Goal: Task Accomplishment & Management: Use online tool/utility

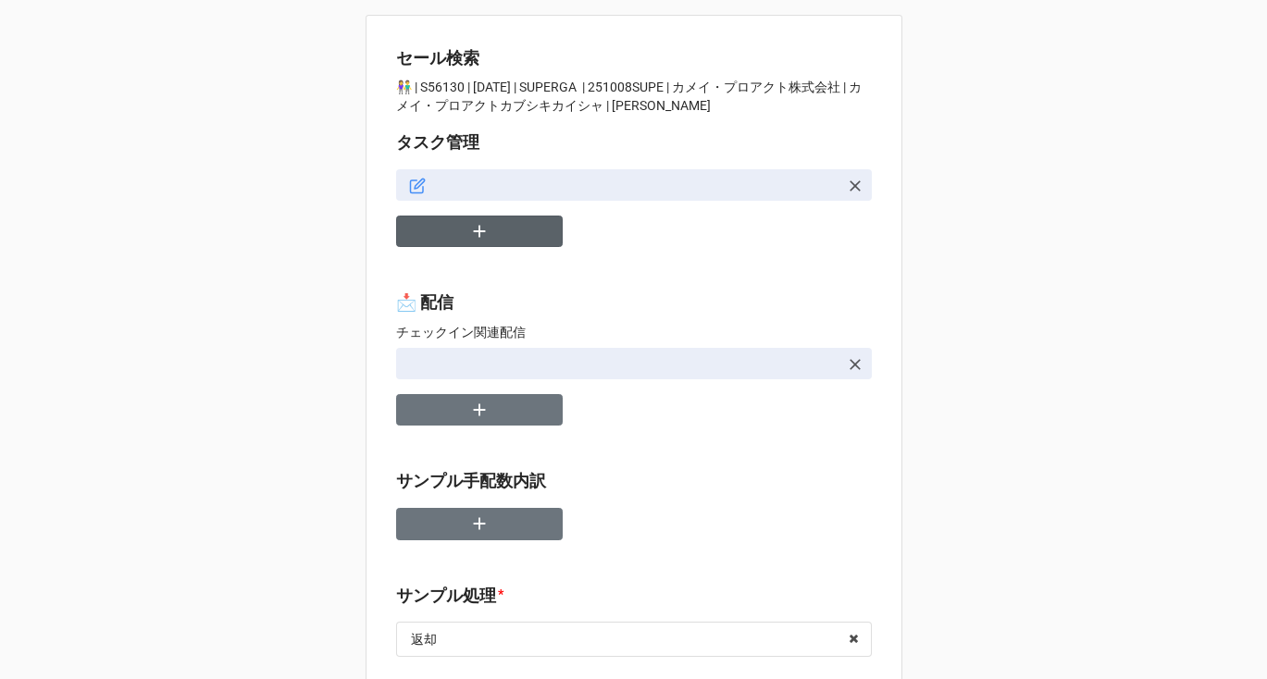
type textarea "x"
click at [473, 234] on icon "button" at bounding box center [479, 232] width 12 height 12
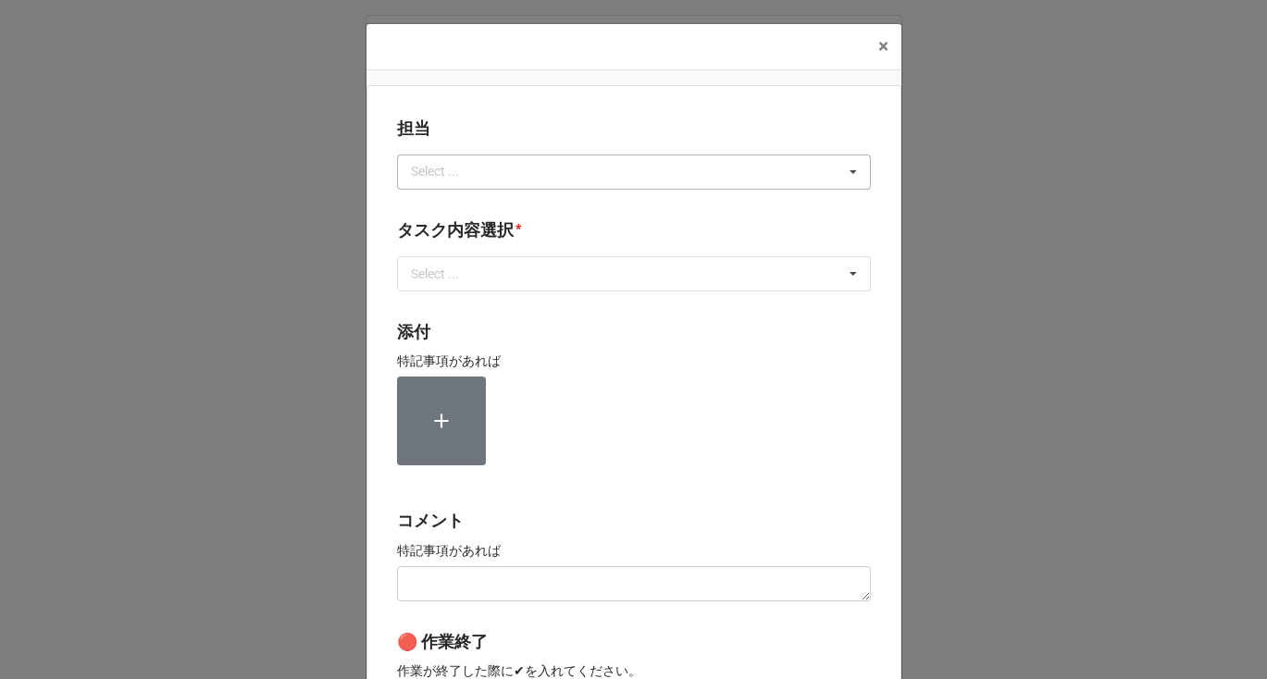
click at [461, 167] on div "Select ..." at bounding box center [446, 171] width 80 height 21
type input "[PERSON_NAME]"
click at [436, 204] on div "[PERSON_NAME]" at bounding box center [634, 206] width 472 height 34
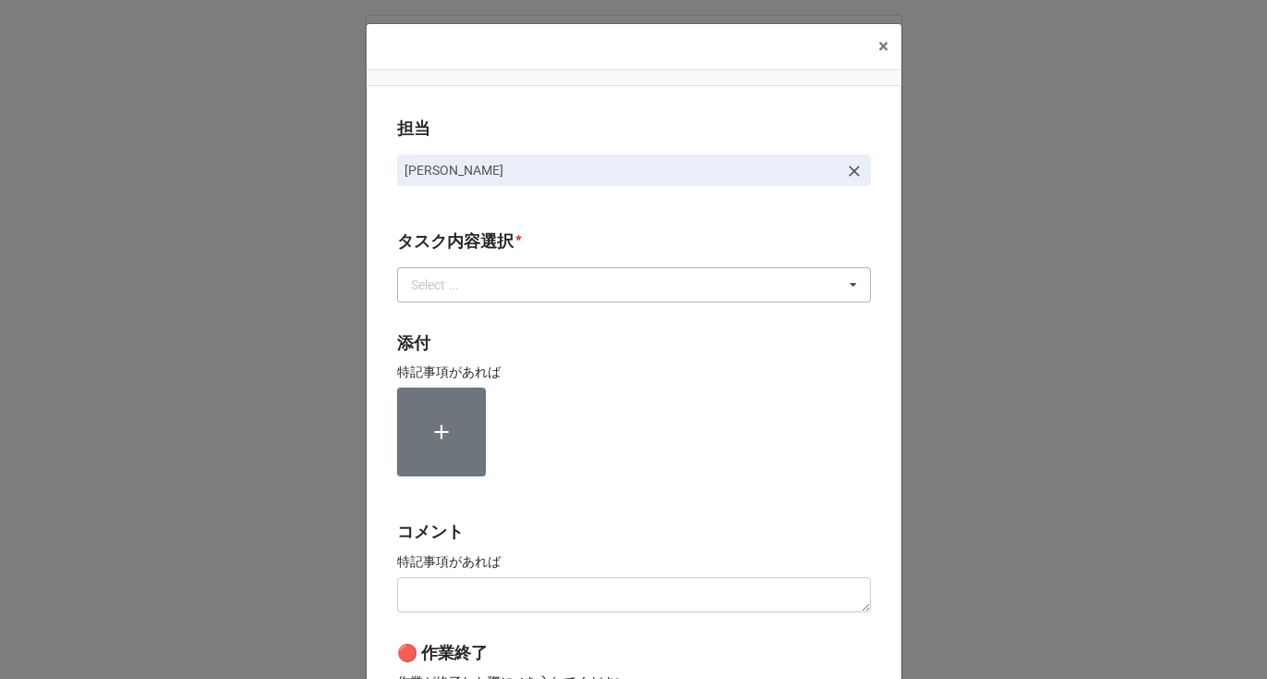
click at [440, 285] on div "Select ..." at bounding box center [446, 284] width 80 height 21
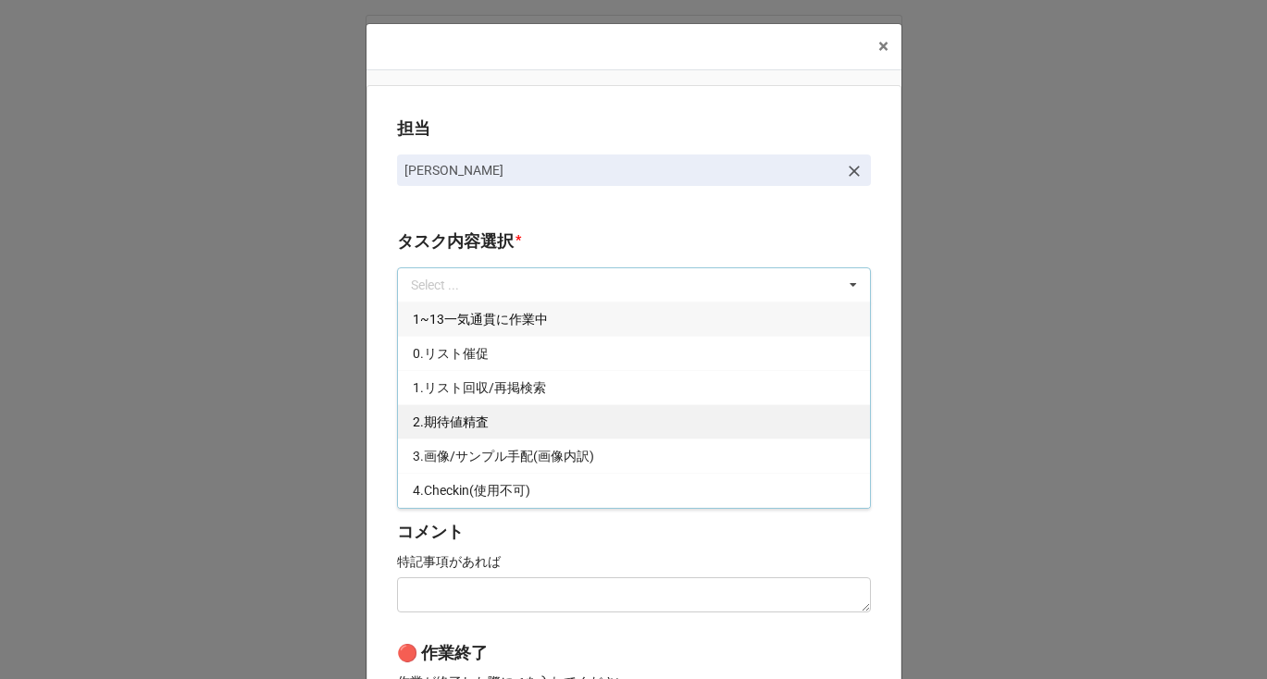
click at [440, 415] on span "2.期待値精査" at bounding box center [451, 422] width 76 height 15
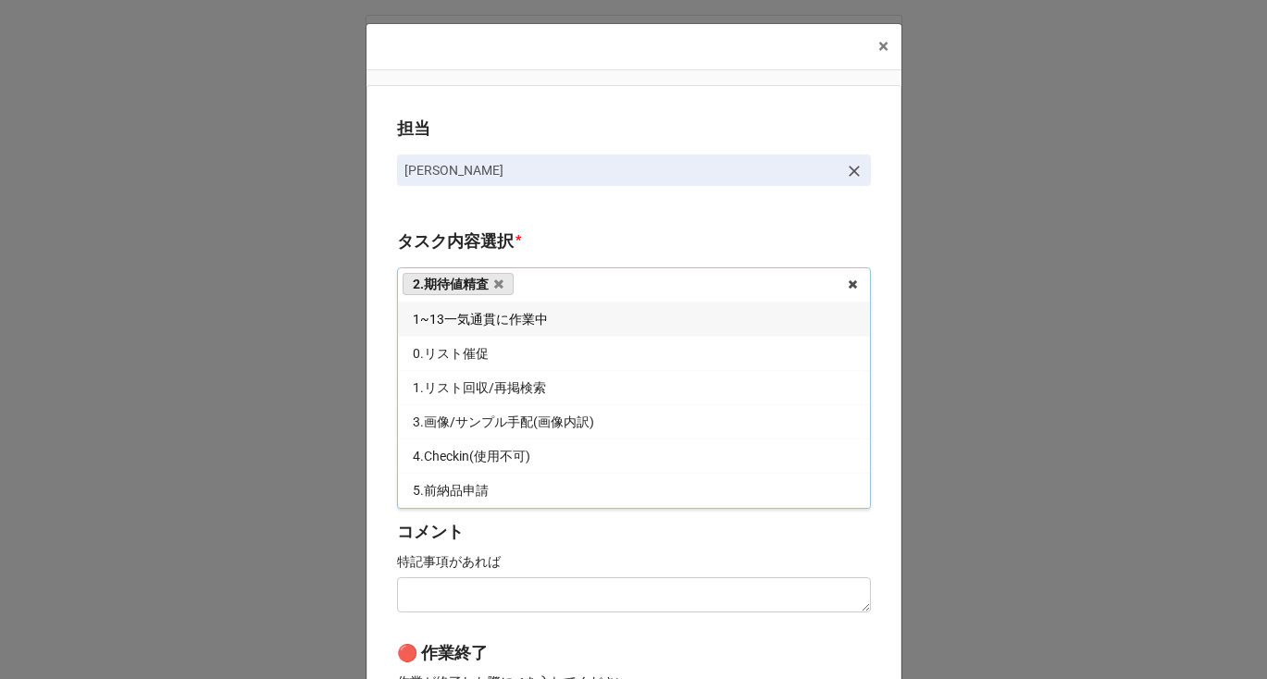
click at [381, 403] on div "担当 [PERSON_NAME][GEOGRAPHIC_DATA]内容選択 * 2.期待値精査 1~13一気通貫に作業中 0.リスト催促 1.リスト回収/再掲…" at bounding box center [633, 458] width 535 height 746
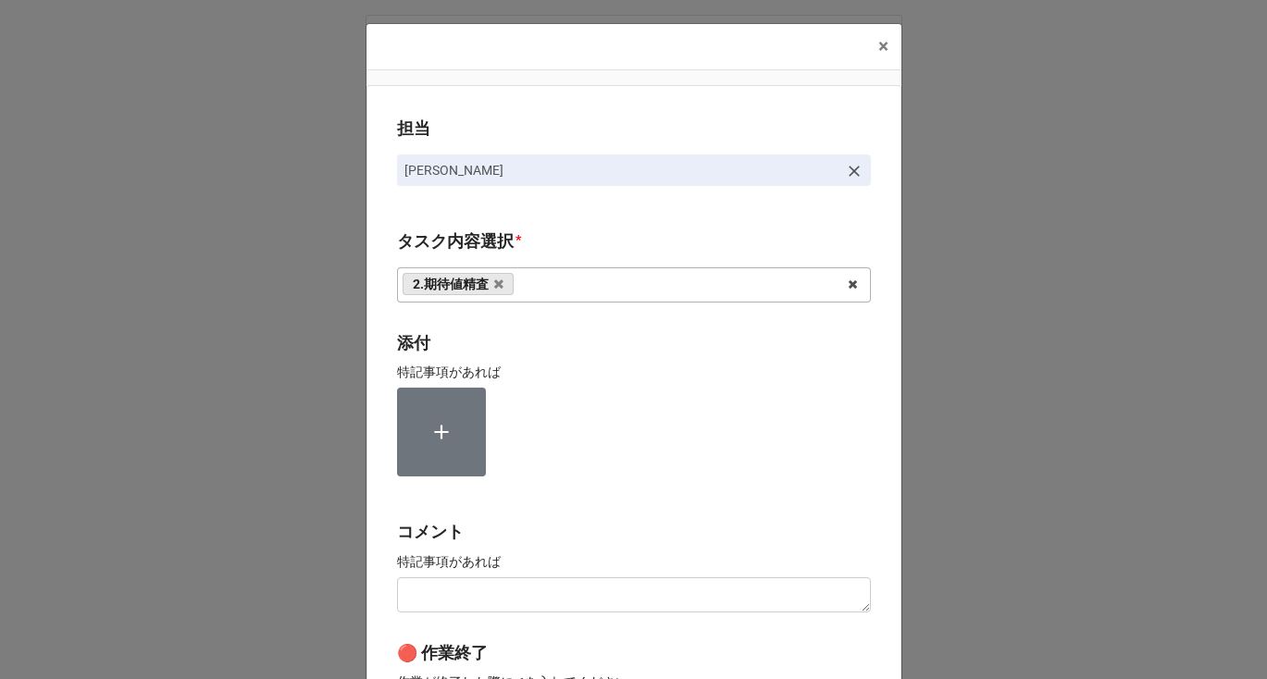
scroll to position [297, 0]
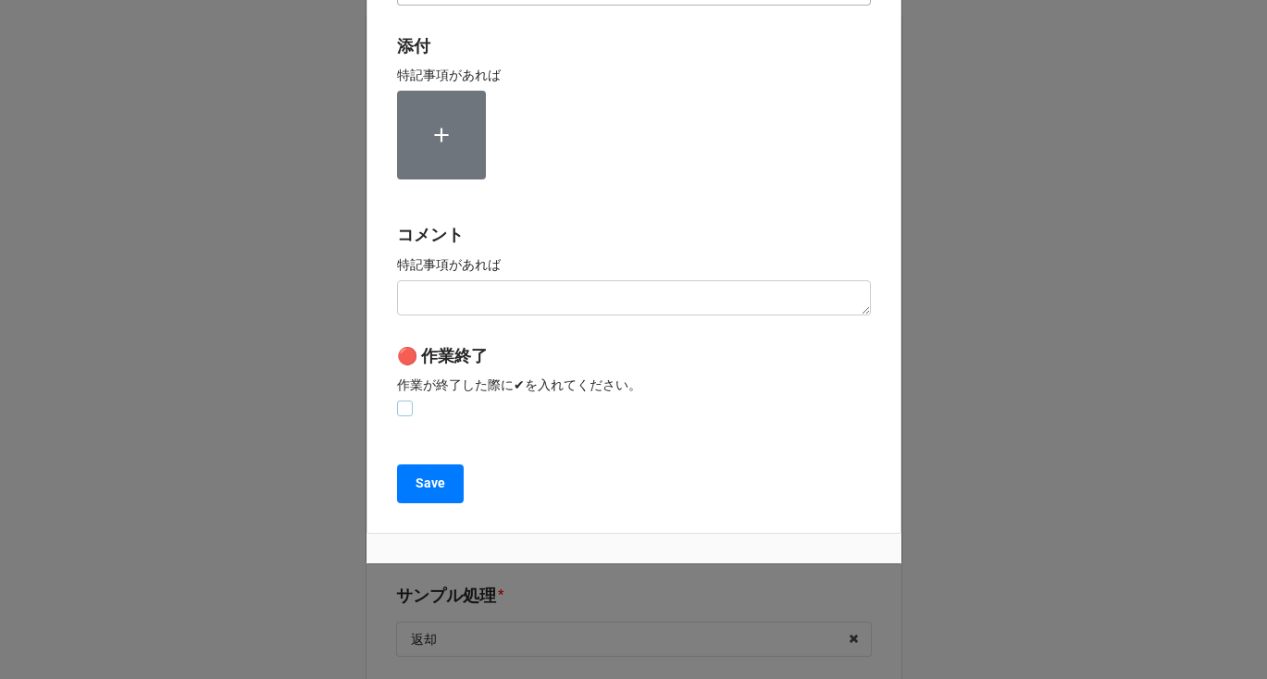
click at [399, 401] on label at bounding box center [405, 401] width 16 height 0
checkbox input "true"
click at [426, 502] on div "担当 [PERSON_NAME][GEOGRAPHIC_DATA]内容選択 * 2.期待値精査 1~13一気通貫に作業中 0.リスト催促 1.リスト回収/再掲…" at bounding box center [633, 161] width 535 height 746
click at [422, 493] on button "Save" at bounding box center [430, 484] width 67 height 39
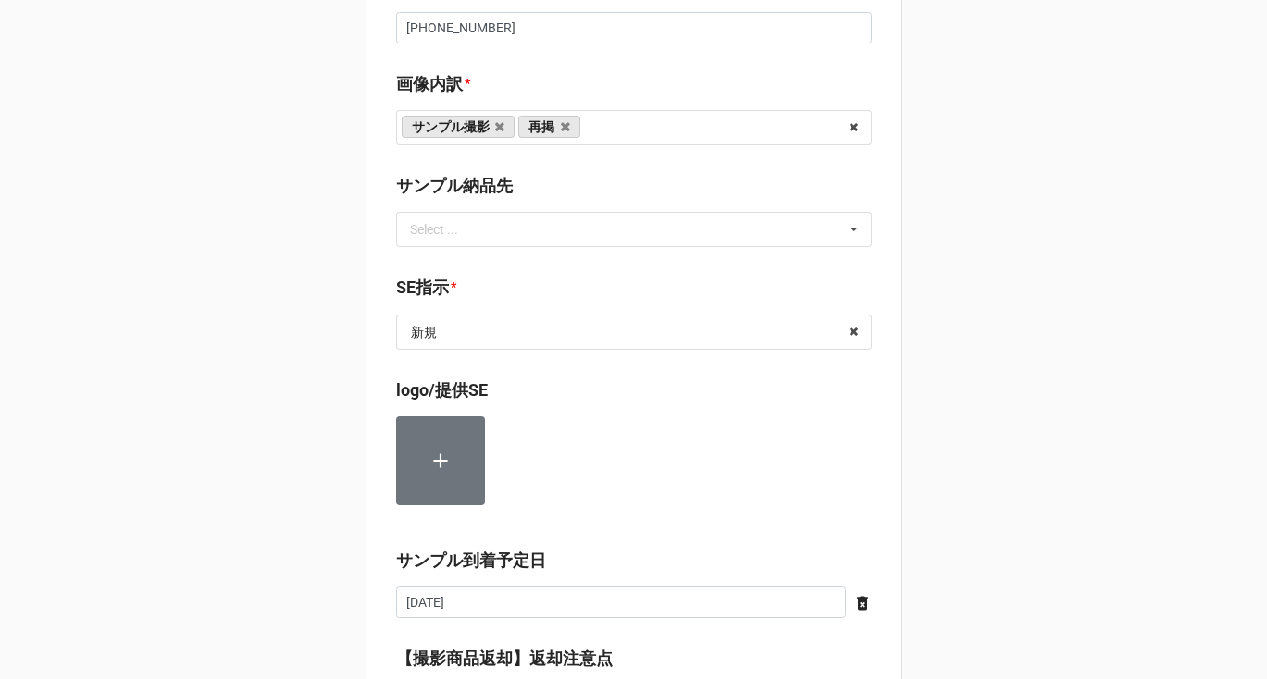
scroll to position [965, 0]
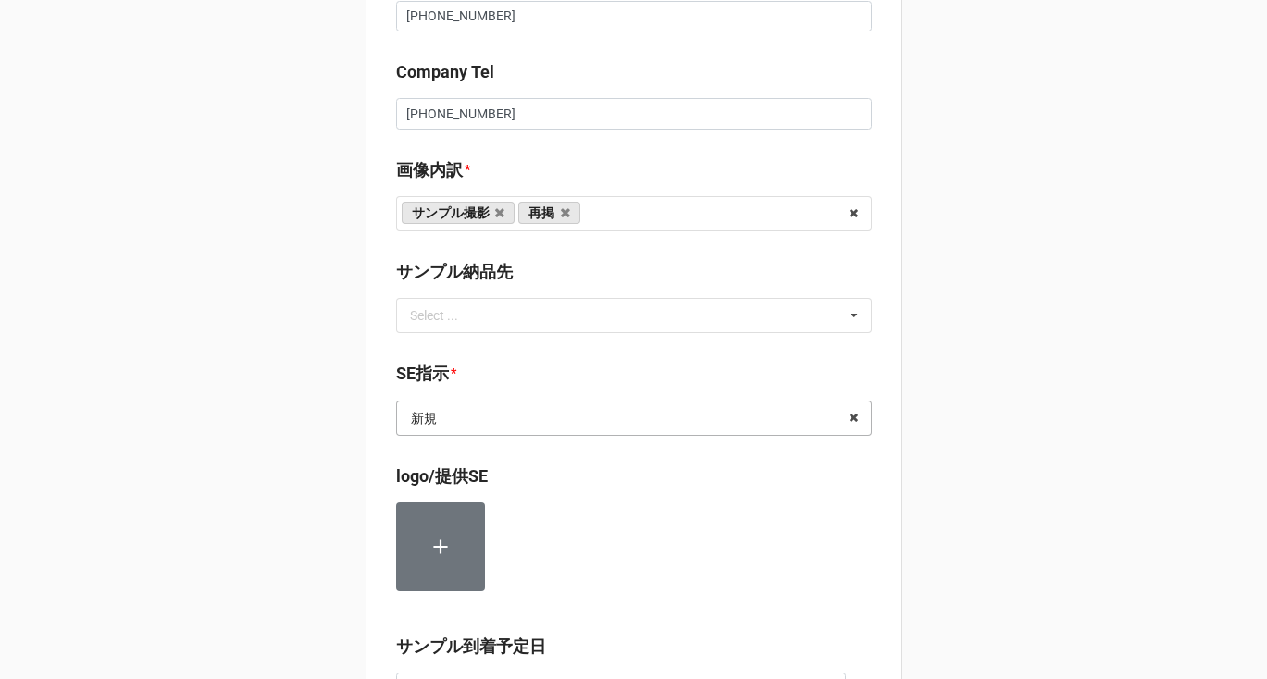
click at [500, 423] on input "text" at bounding box center [635, 418] width 474 height 33
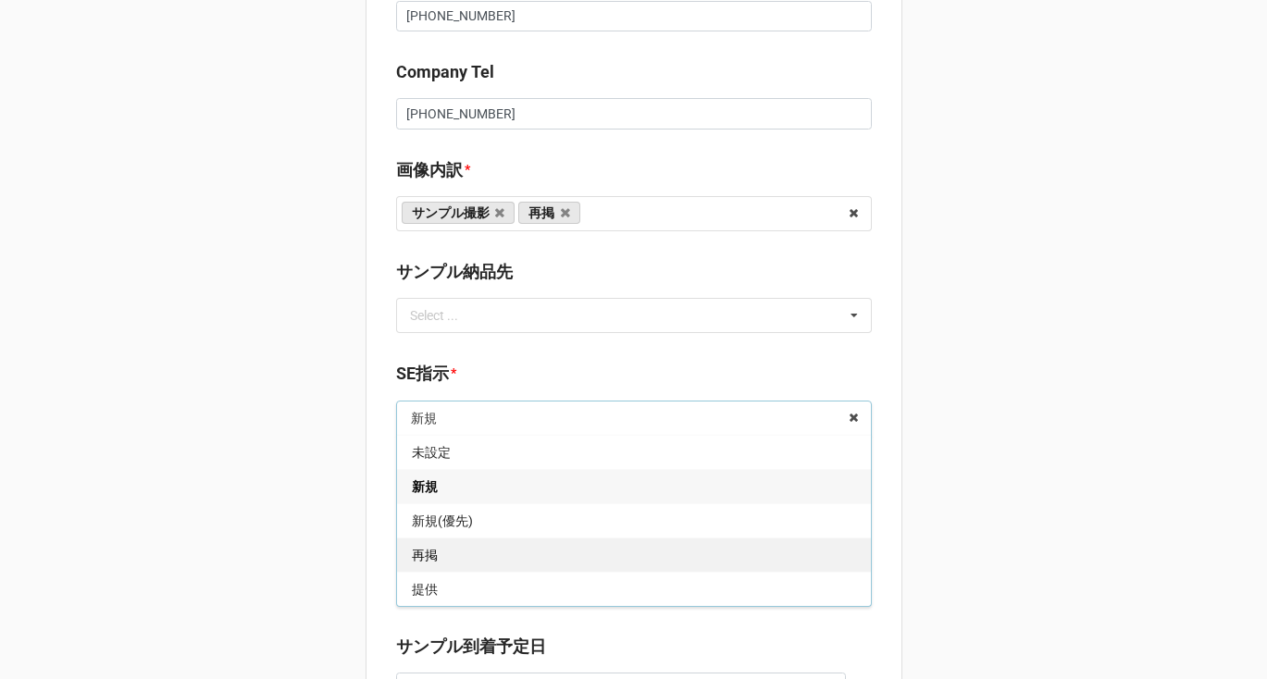
click at [456, 559] on div "再掲" at bounding box center [634, 555] width 474 height 34
type textarea "x"
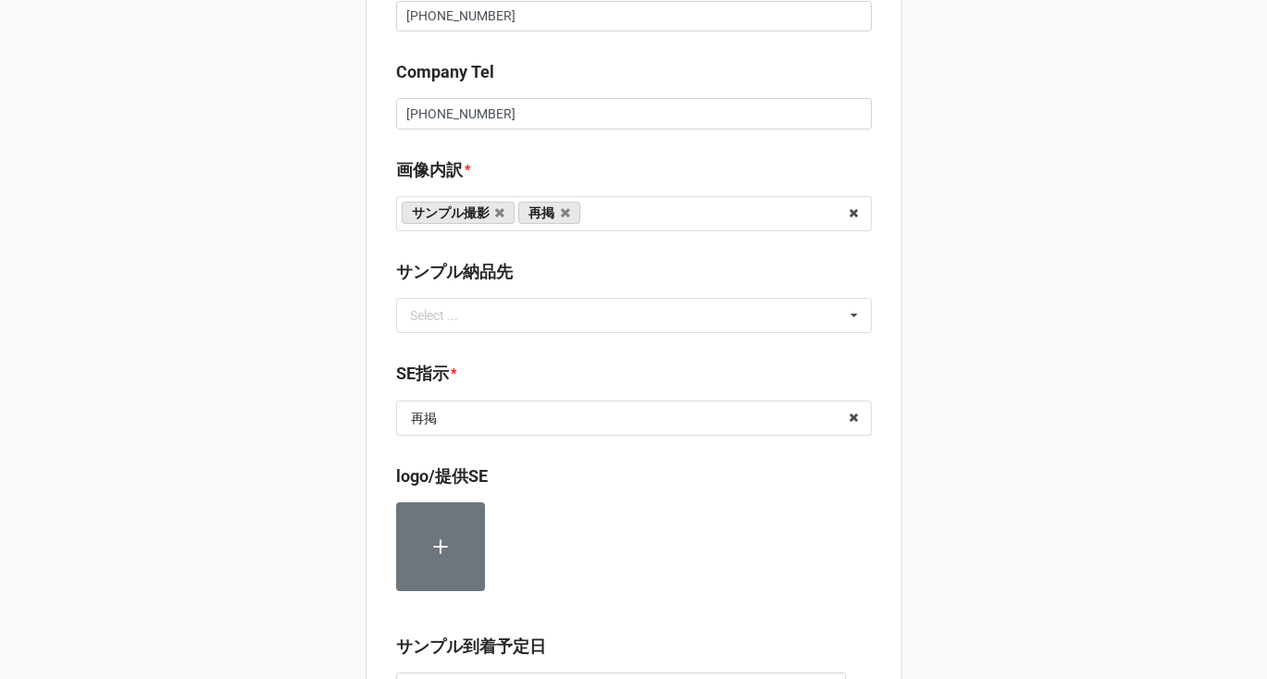
click at [286, 555] on div "セール検索 👫 | S56130 | [DATE] | SUPERGA | 251008SUPE | カメイ・プロアクト株式会社 | カメイ・プロアクトカブシ…" at bounding box center [633, 429] width 1267 height 2789
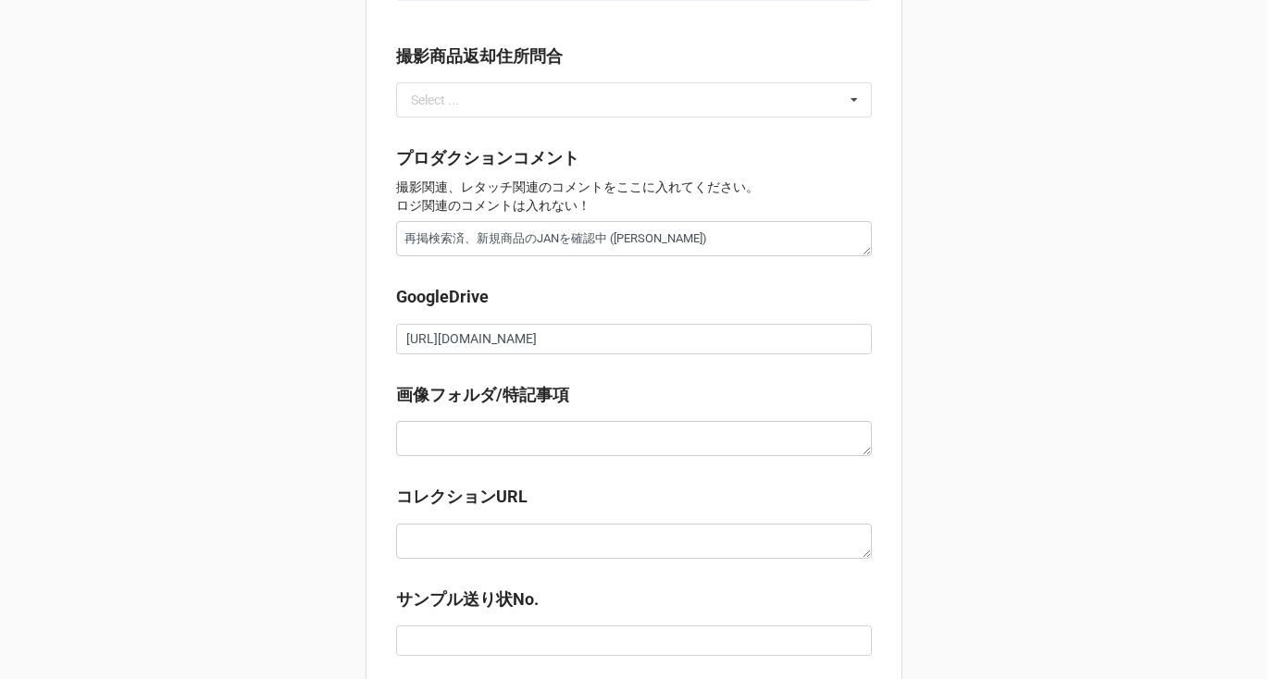
scroll to position [2112, 0]
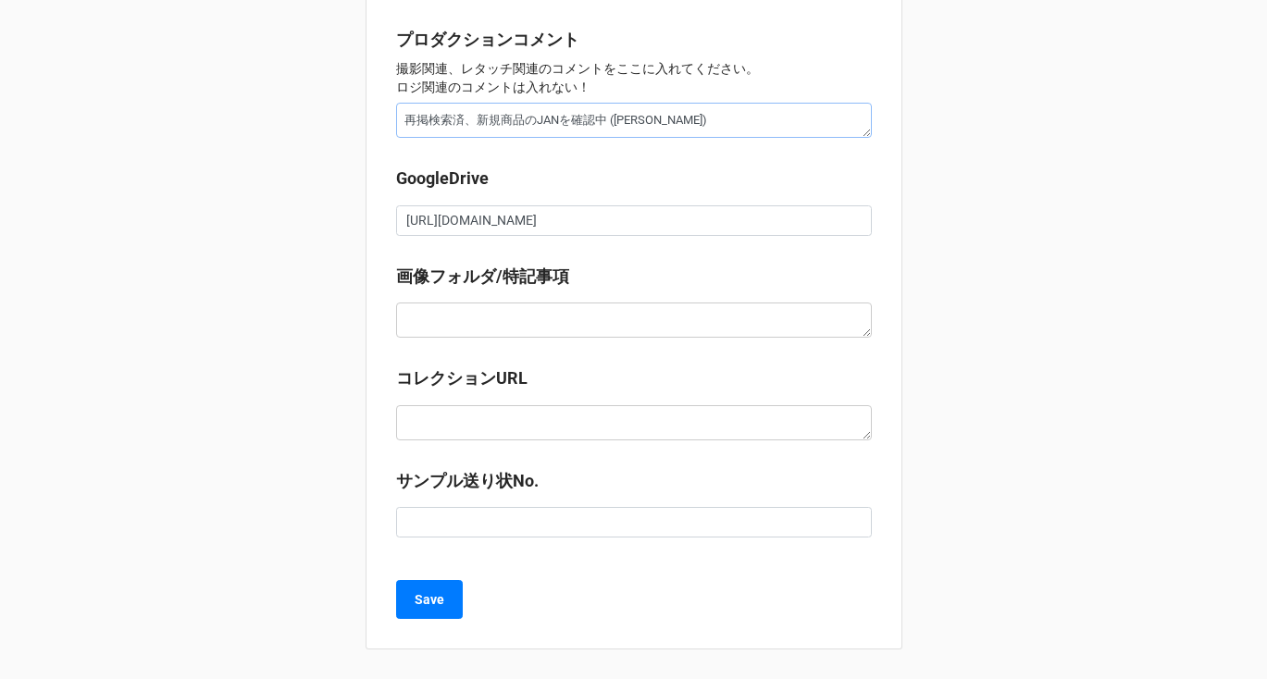
drag, startPoint x: 662, startPoint y: 125, endPoint x: 307, endPoint y: 112, distance: 354.7
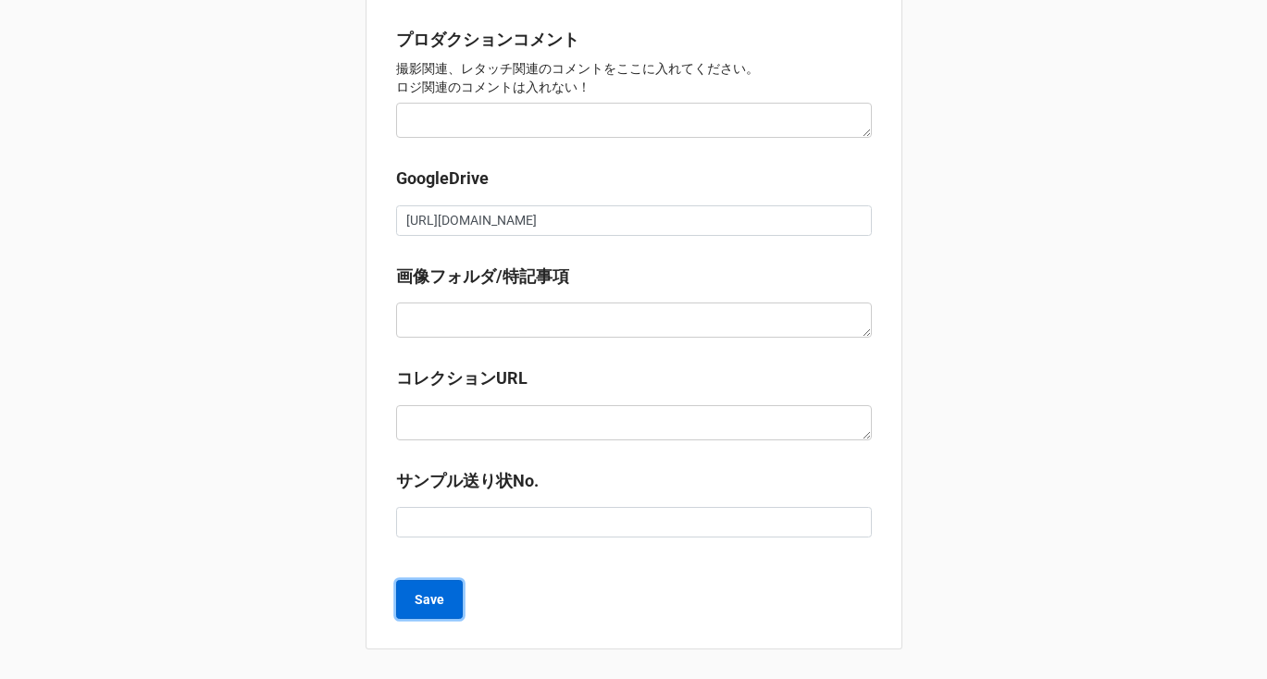
click at [421, 599] on b "Save" at bounding box center [430, 599] width 30 height 19
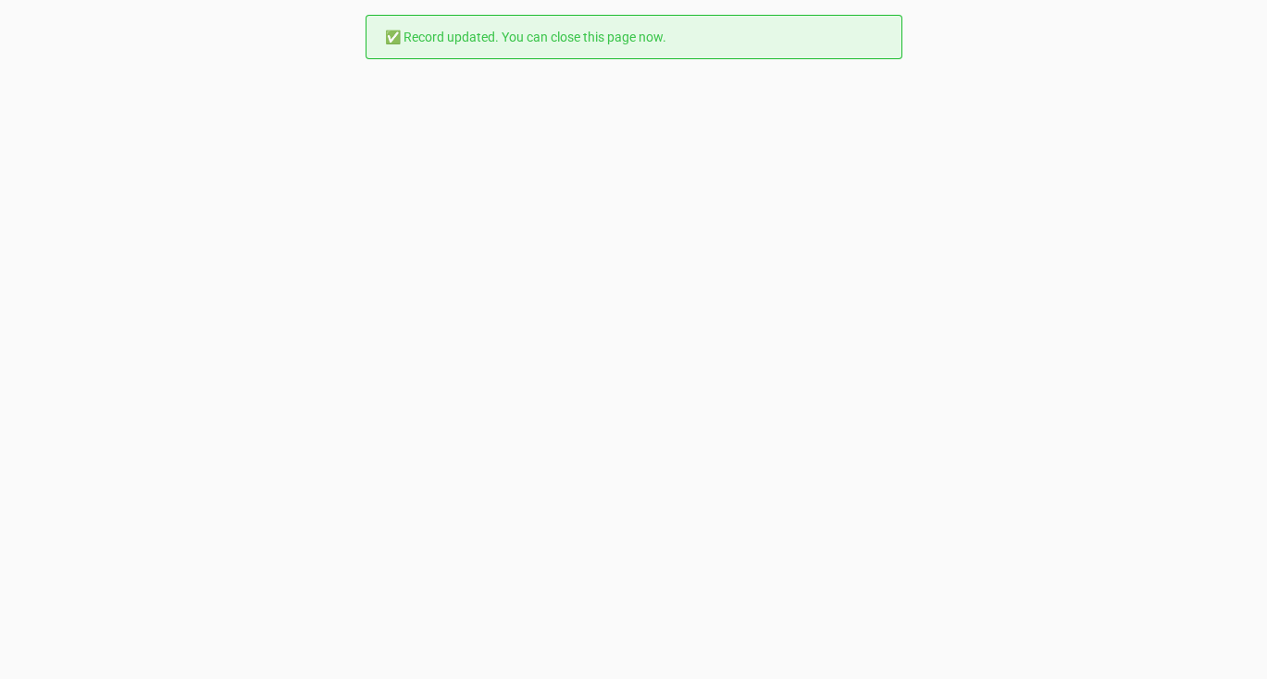
scroll to position [0, 0]
